Goal: Task Accomplishment & Management: Manage account settings

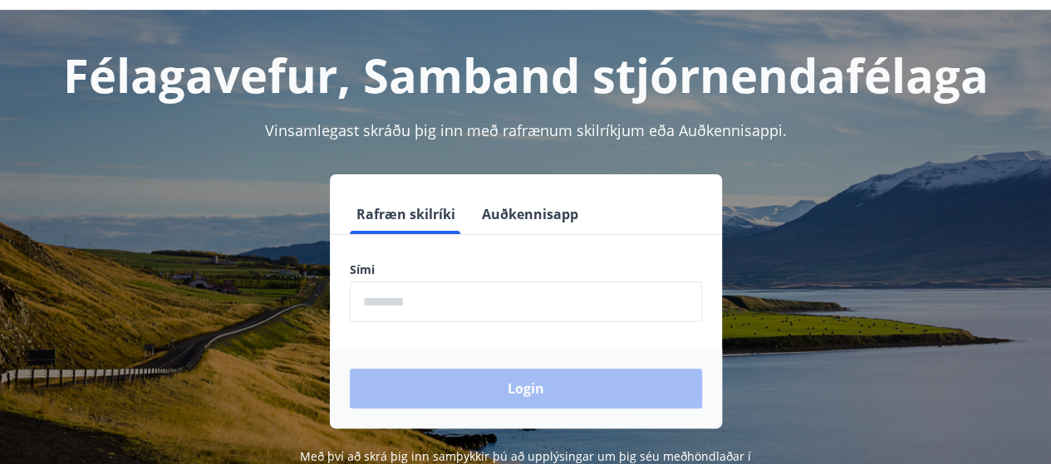
scroll to position [83, 0]
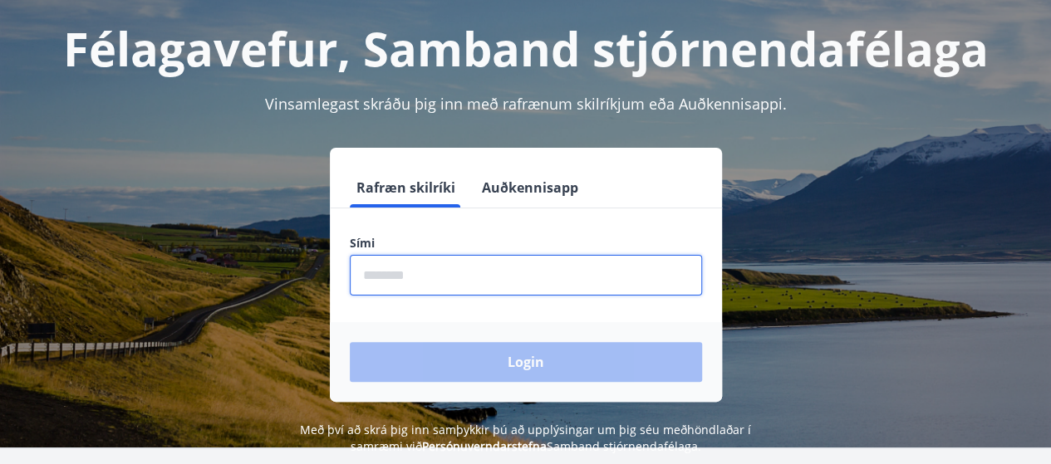
click at [415, 272] on input "phone" at bounding box center [526, 275] width 352 height 41
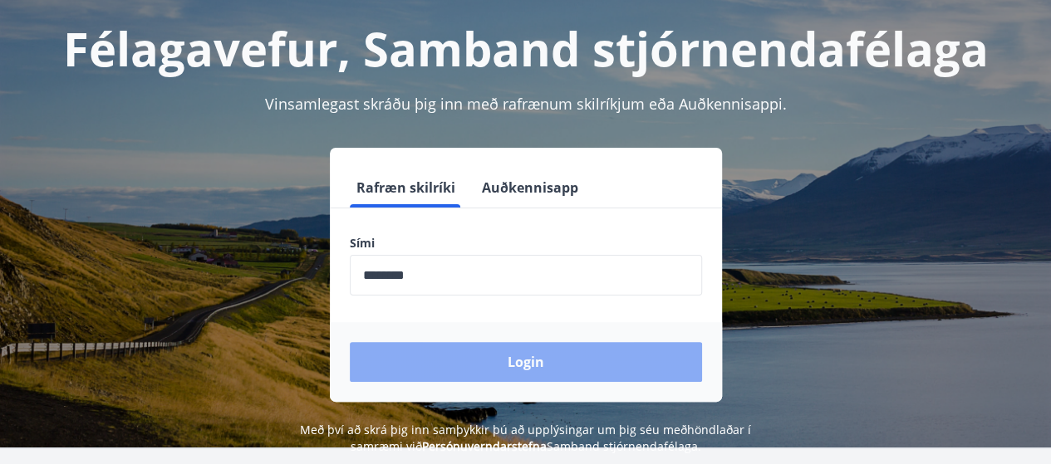
click at [507, 359] on button "Login" at bounding box center [526, 362] width 352 height 40
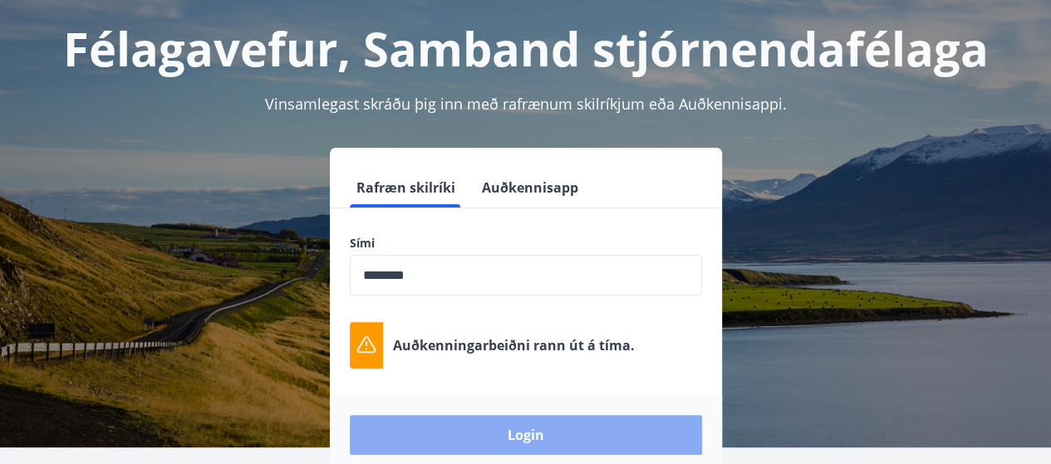
click at [531, 434] on button "Login" at bounding box center [526, 435] width 352 height 40
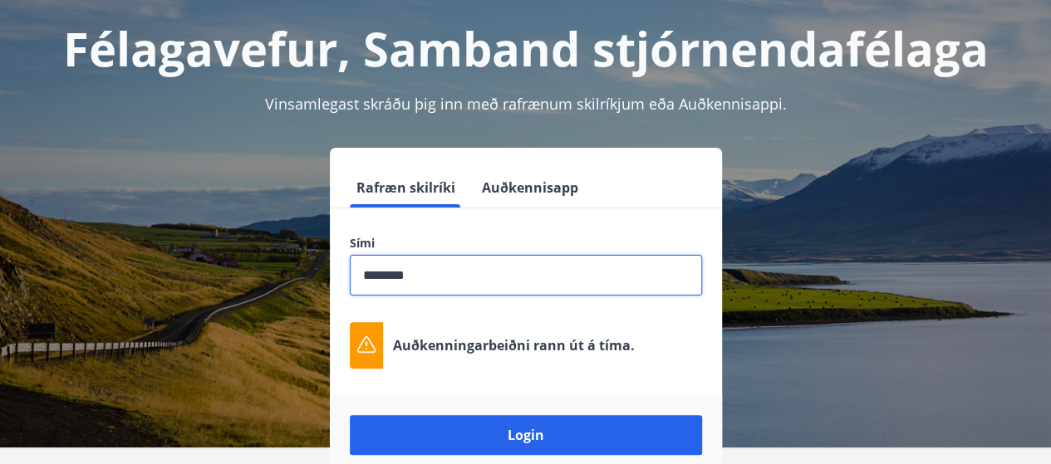
click at [447, 278] on input "phone" at bounding box center [526, 275] width 352 height 41
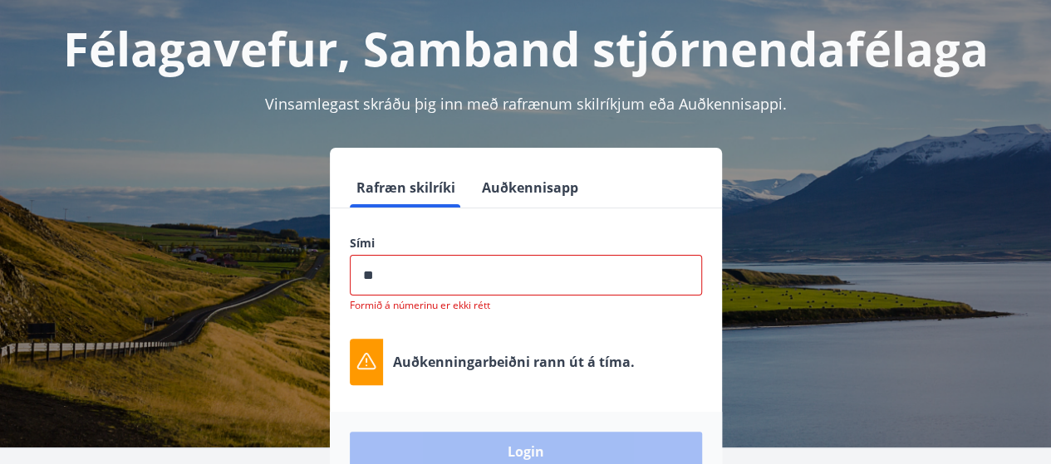
type input "*"
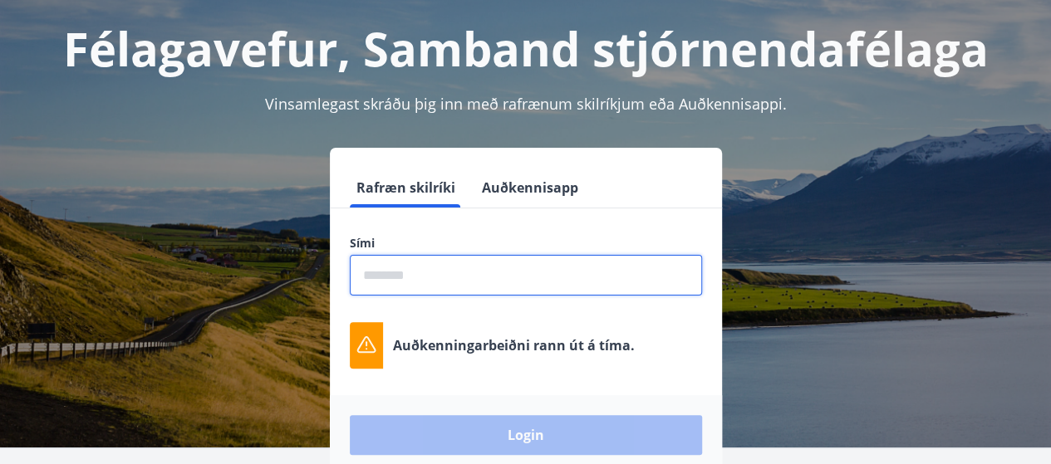
click at [456, 277] on input "phone" at bounding box center [526, 275] width 352 height 41
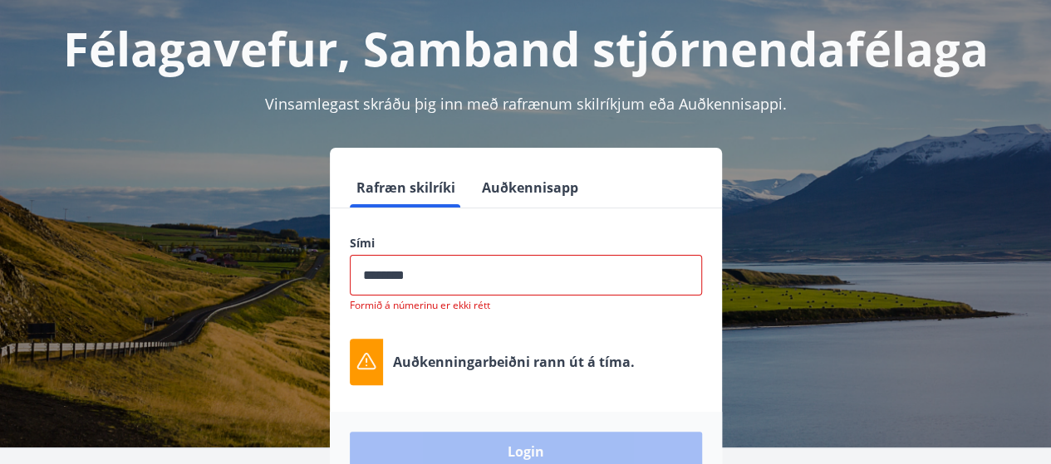
click at [513, 453] on div "Login" at bounding box center [526, 452] width 392 height 80
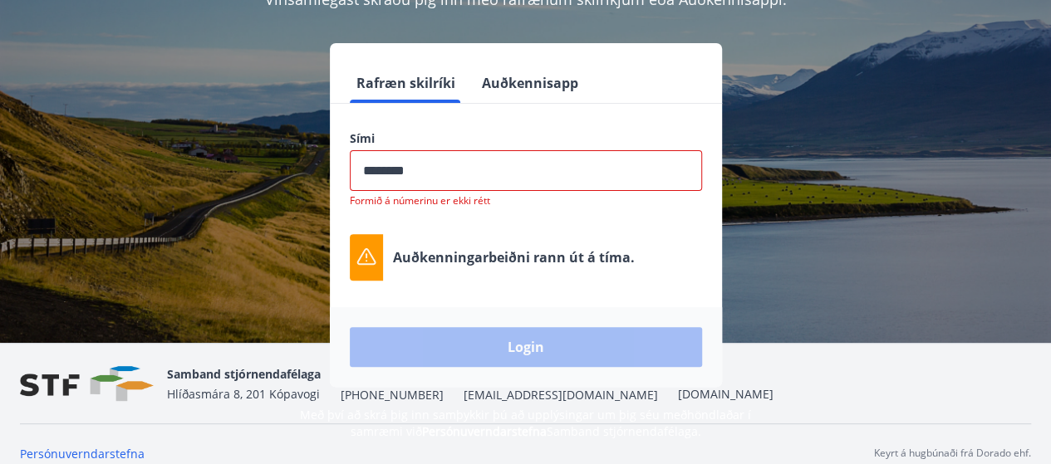
scroll to position [205, 0]
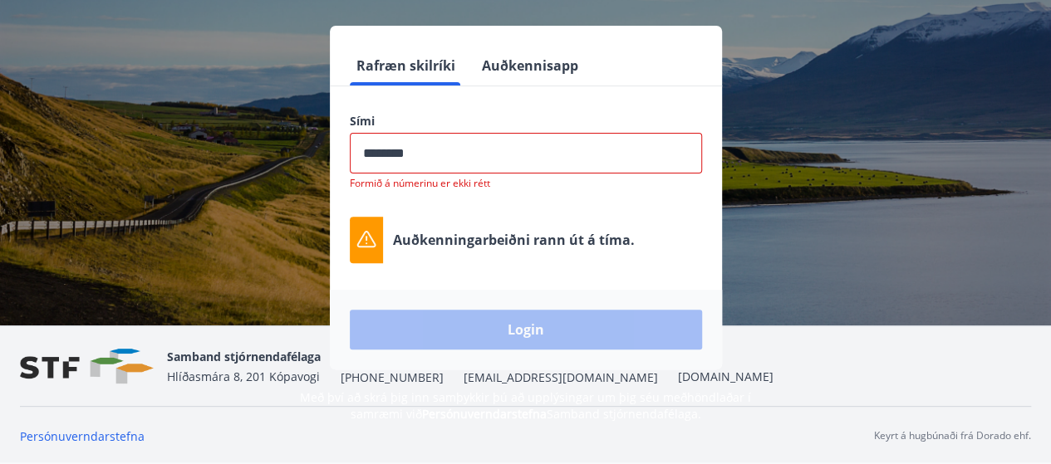
click at [495, 326] on div "Login" at bounding box center [526, 330] width 392 height 80
click at [361, 246] on icon at bounding box center [365, 239] width 19 height 17
click at [434, 156] on input "phone" at bounding box center [526, 153] width 352 height 41
type input "*"
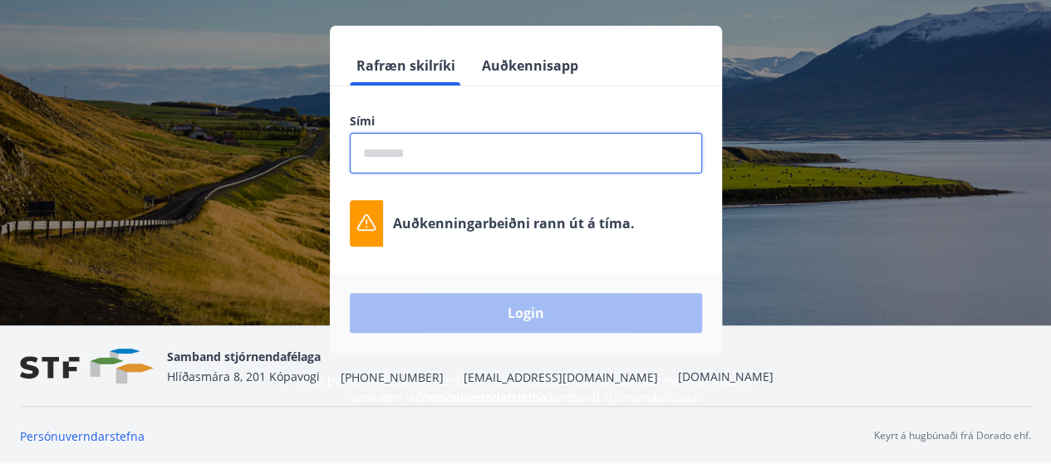
click at [434, 156] on input "phone" at bounding box center [526, 153] width 352 height 41
type input "********"
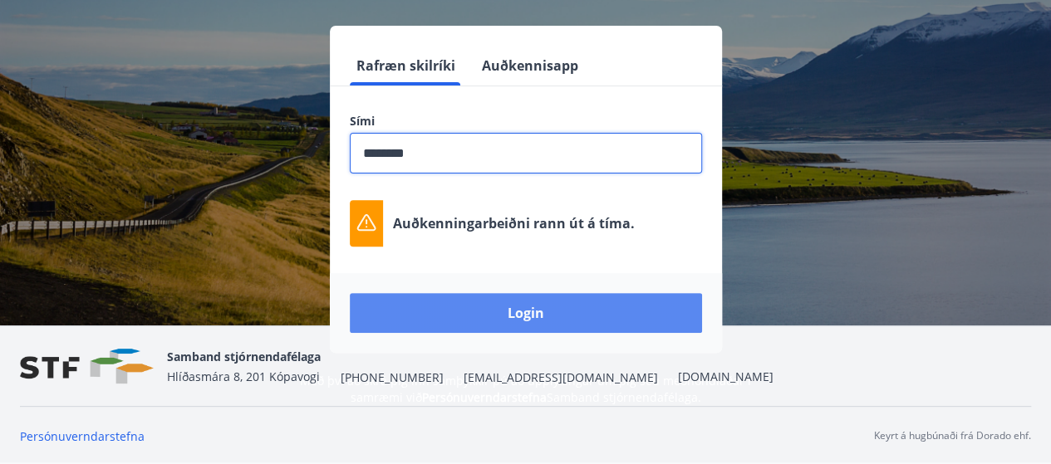
click at [477, 318] on button "Login" at bounding box center [526, 313] width 352 height 40
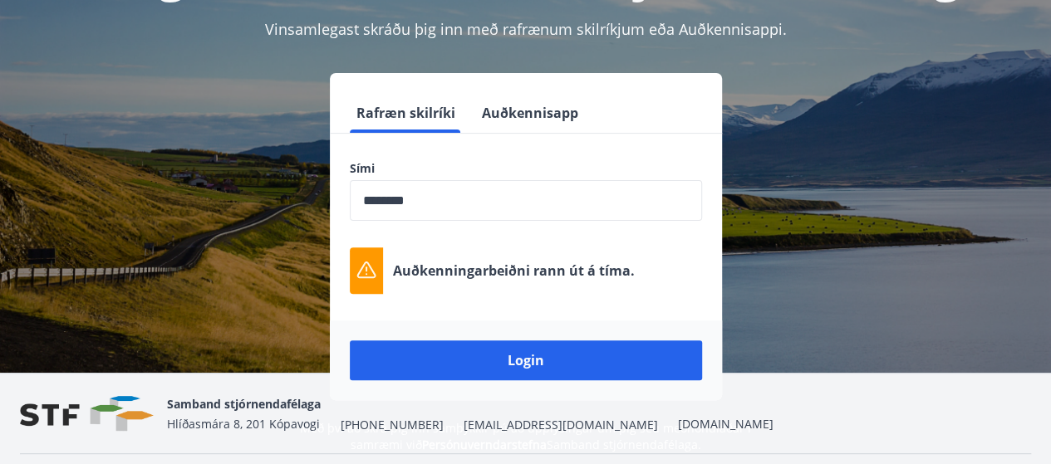
scroll to position [122, 0]
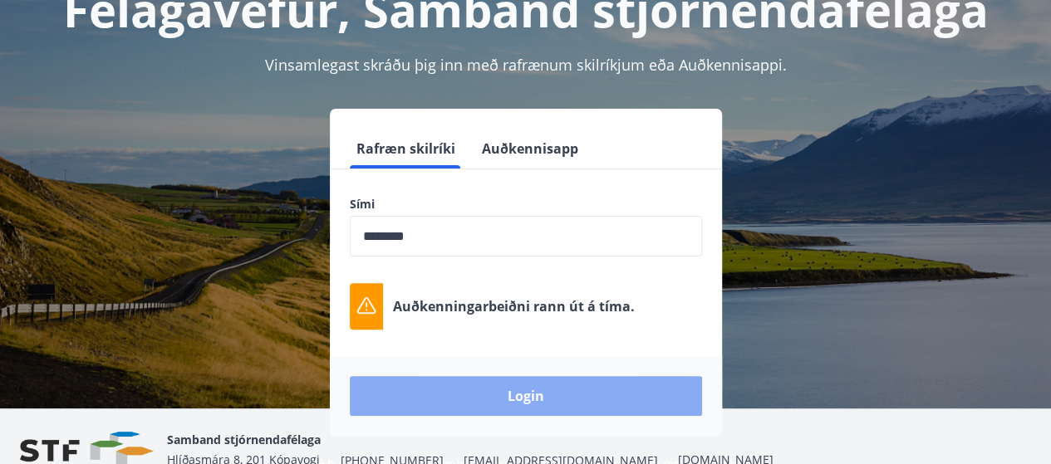
click at [540, 394] on button "Login" at bounding box center [526, 396] width 352 height 40
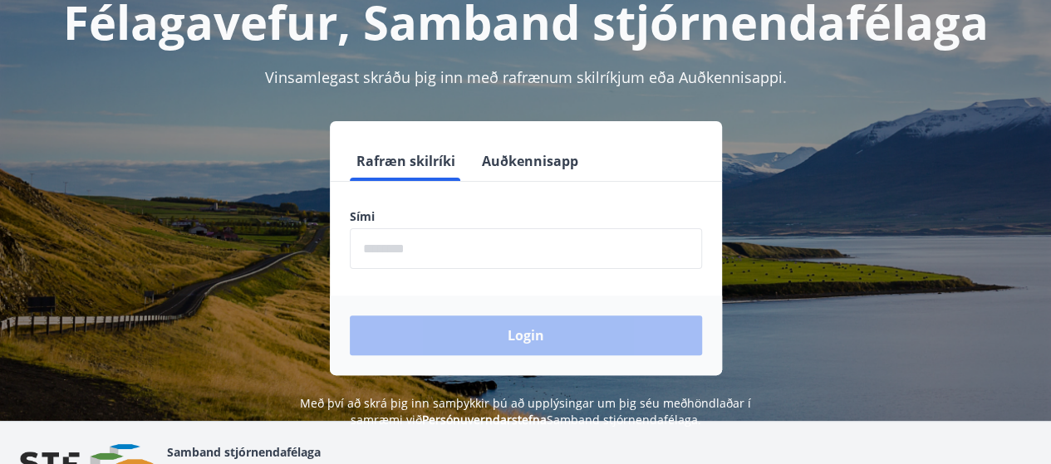
scroll to position [166, 0]
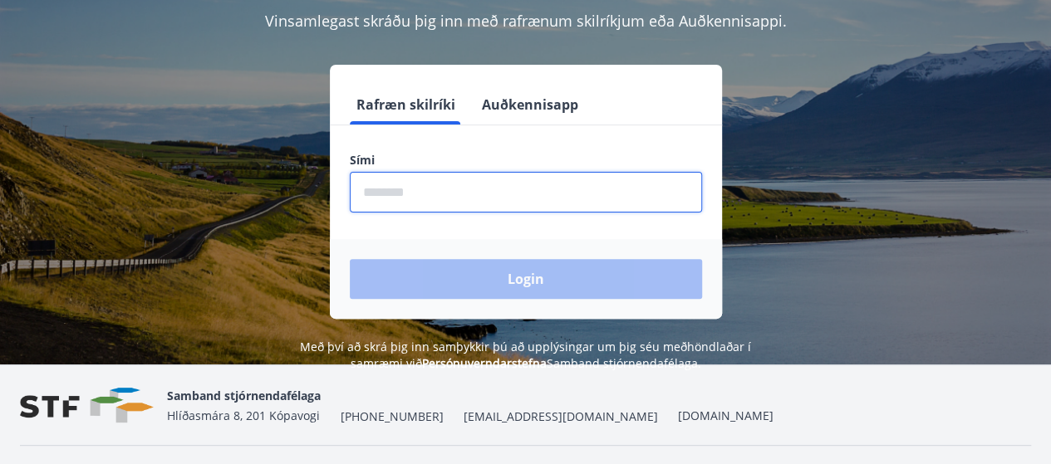
click at [453, 198] on input "phone" at bounding box center [526, 192] width 352 height 41
type input "********"
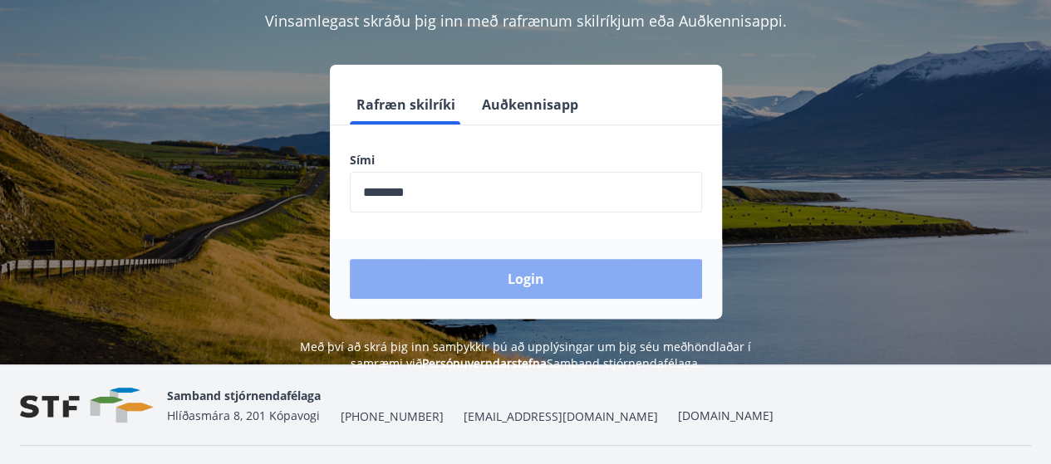
click at [516, 272] on button "Login" at bounding box center [526, 279] width 352 height 40
